Goal: Navigation & Orientation: Find specific page/section

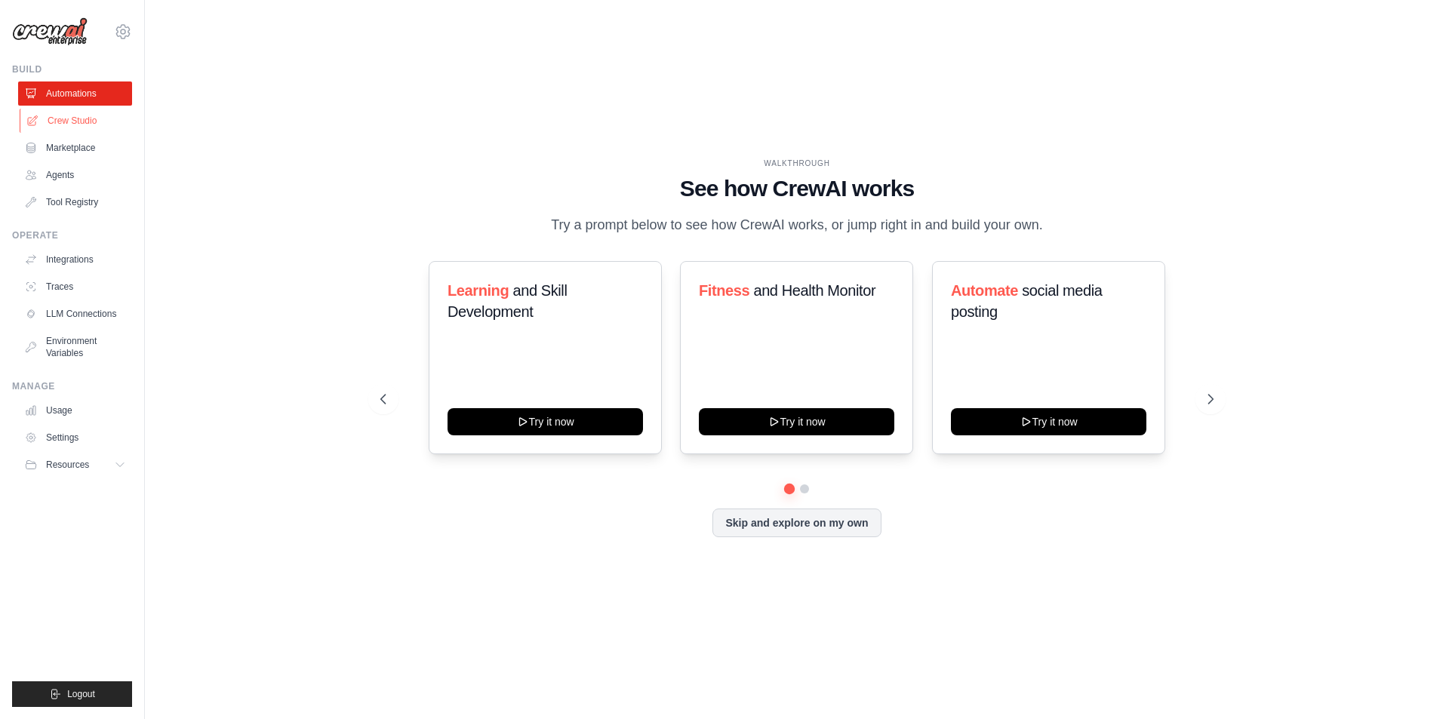
click at [88, 117] on link "Crew Studio" at bounding box center [77, 121] width 114 height 24
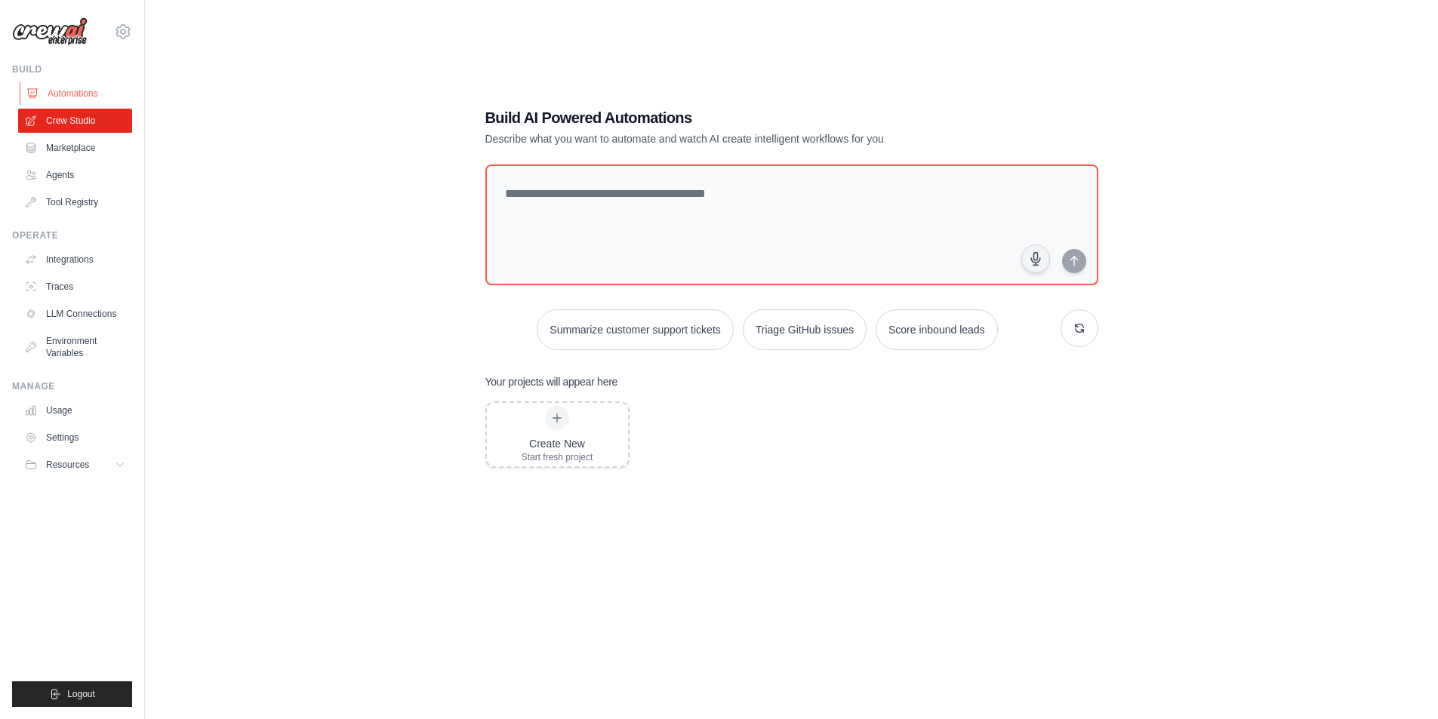
click at [91, 94] on link "Automations" at bounding box center [77, 94] width 114 height 24
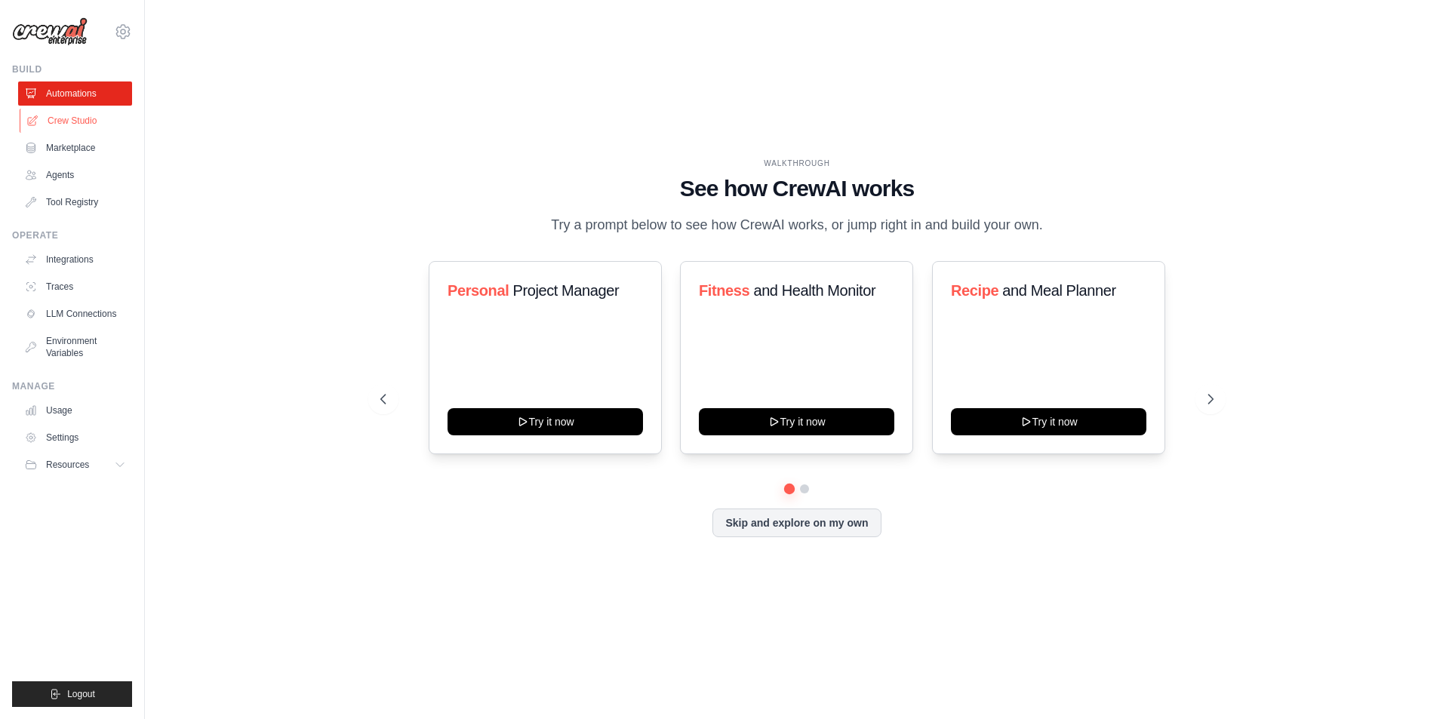
click at [89, 120] on link "Crew Studio" at bounding box center [77, 121] width 114 height 24
